Goal: Check status: Check status

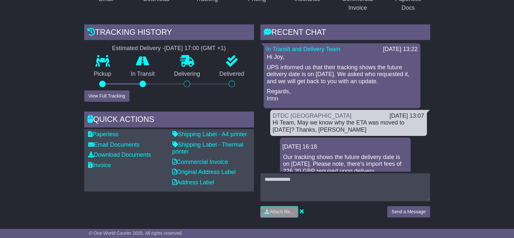
scroll to position [162, 0]
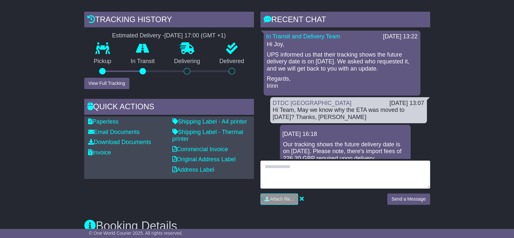
click at [324, 177] on textarea at bounding box center [345, 175] width 170 height 28
type textarea "**********"
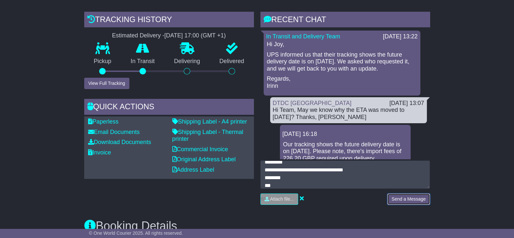
click at [396, 203] on button "Send a Message" at bounding box center [408, 198] width 43 height 11
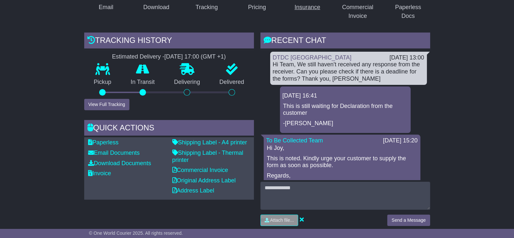
scroll to position [40, 0]
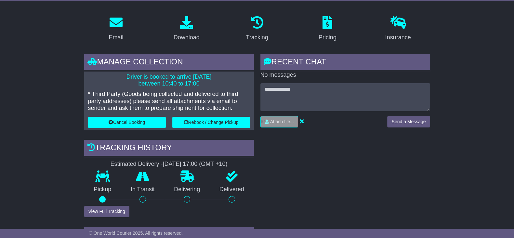
scroll to position [102, 0]
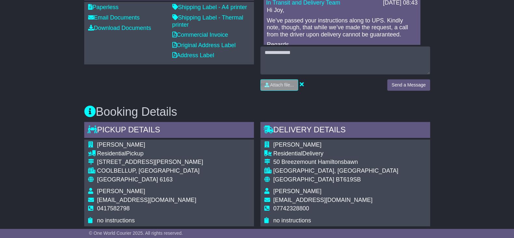
scroll to position [162, 0]
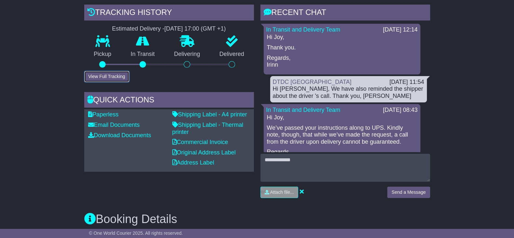
click at [109, 79] on button "View Full Tracking" at bounding box center [106, 76] width 45 height 11
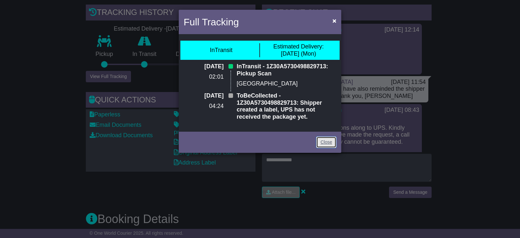
click at [327, 143] on link "Close" at bounding box center [326, 141] width 20 height 11
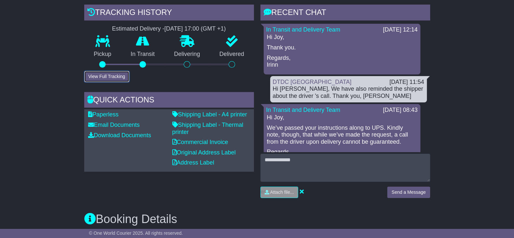
click at [113, 75] on button "View Full Tracking" at bounding box center [106, 76] width 45 height 11
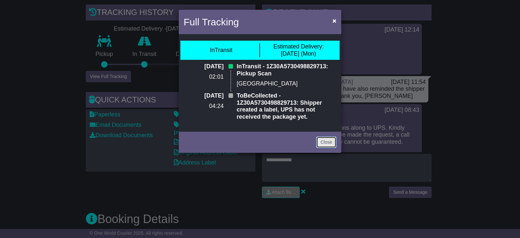
drag, startPoint x: 323, startPoint y: 142, endPoint x: 270, endPoint y: 108, distance: 63.4
click at [323, 143] on link "Close" at bounding box center [326, 141] width 20 height 11
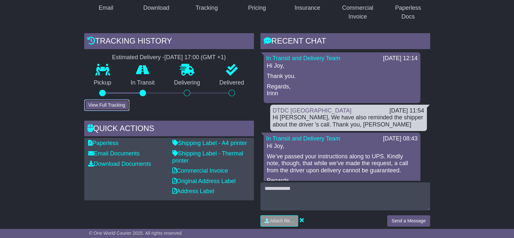
scroll to position [122, 0]
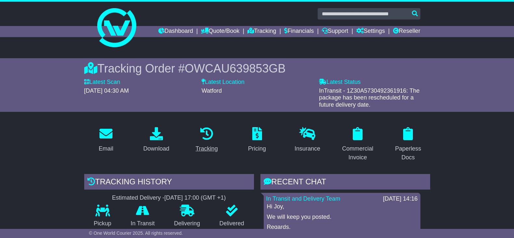
scroll to position [162, 0]
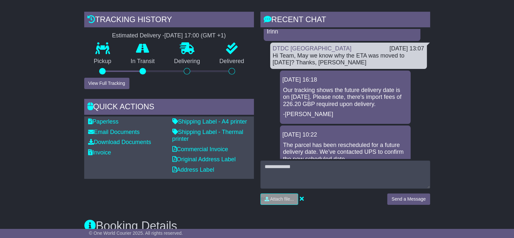
scroll to position [122, 0]
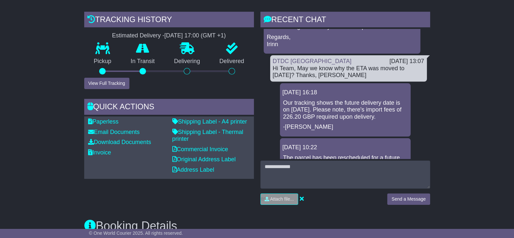
drag, startPoint x: 395, startPoint y: 116, endPoint x: 282, endPoint y: 101, distance: 113.4
click at [282, 101] on div "Our tracking shows the future delivery date is on [DATE]. Please note, there's …" at bounding box center [344, 114] width 125 height 31
copy p "Our tracking shows the future delivery date is on [DATE]. Please note, there's …"
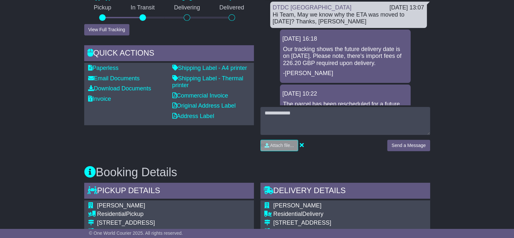
scroll to position [203, 0]
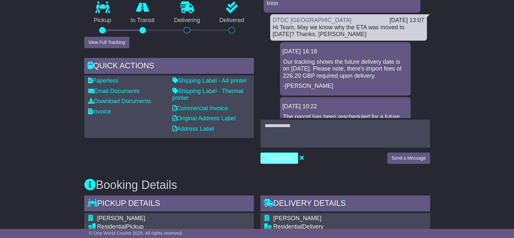
click at [288, 155] on input "file" at bounding box center [248, 158] width 98 height 11
type input "**********"
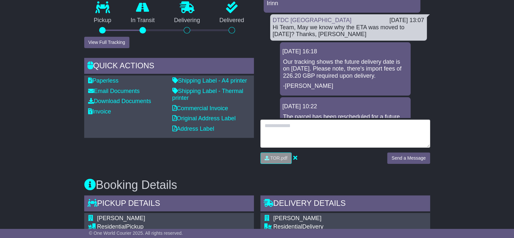
click at [295, 135] on textarea at bounding box center [345, 134] width 170 height 28
click at [264, 129] on textarea "**********" at bounding box center [345, 134] width 170 height 28
type textarea "**********"
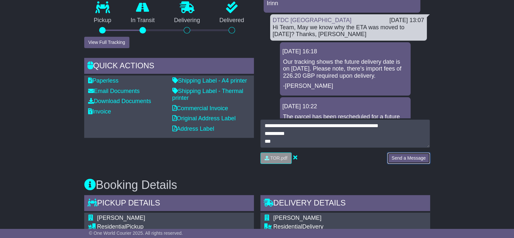
click at [404, 161] on button "Send a Message" at bounding box center [408, 157] width 43 height 11
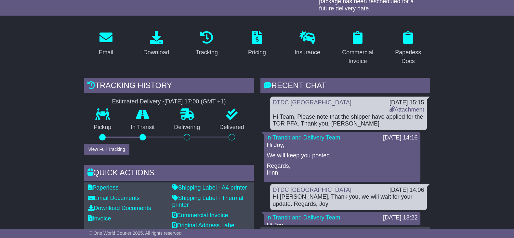
scroll to position [81, 0]
